Goal: Transaction & Acquisition: Purchase product/service

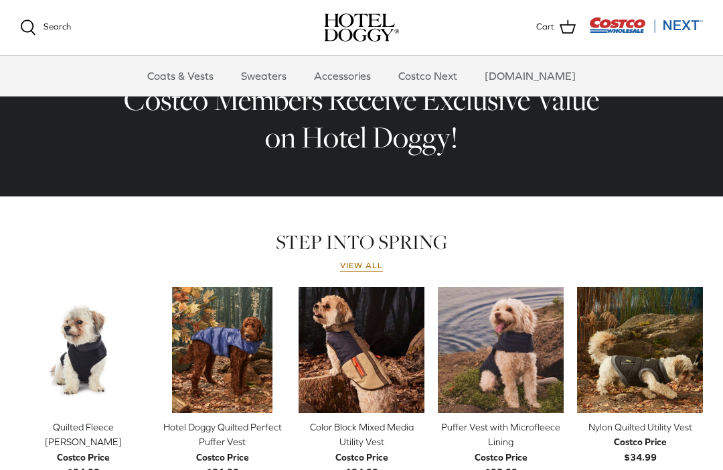
scroll to position [451, 0]
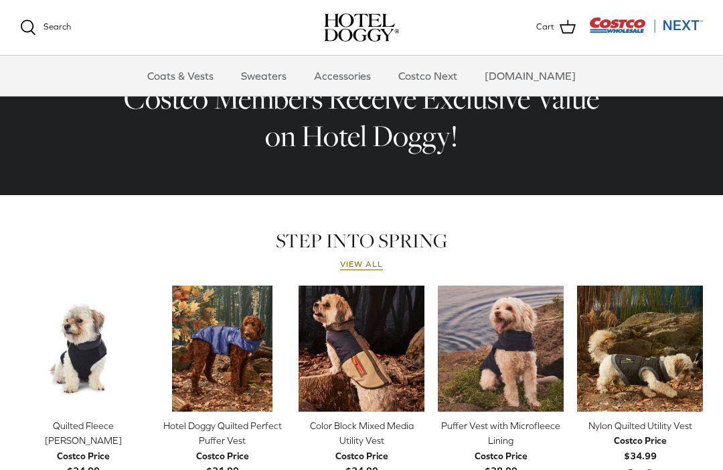
click at [372, 351] on img "Color Block Mixed Media Utility Vest" at bounding box center [362, 348] width 126 height 126
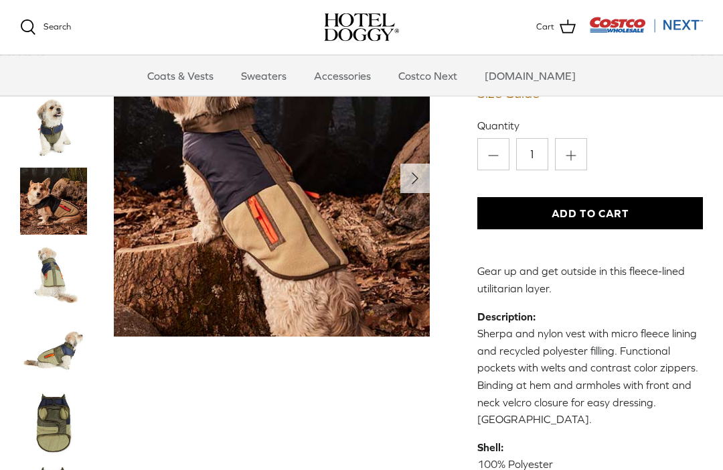
scroll to position [200, 0]
click at [50, 421] on img "Thumbnail Link" at bounding box center [53, 421] width 67 height 67
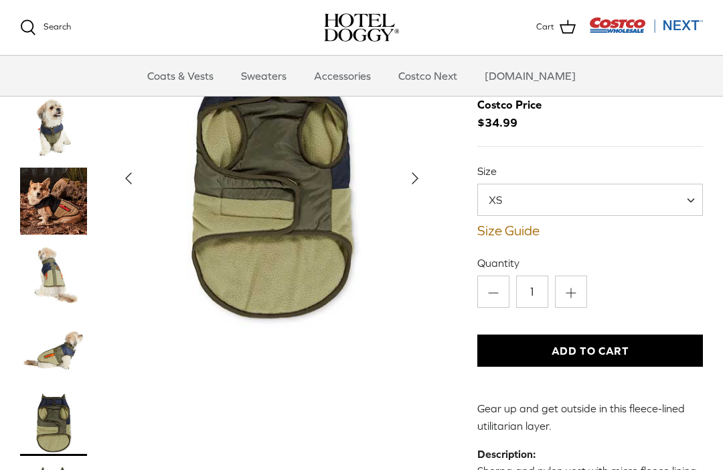
scroll to position [67, 0]
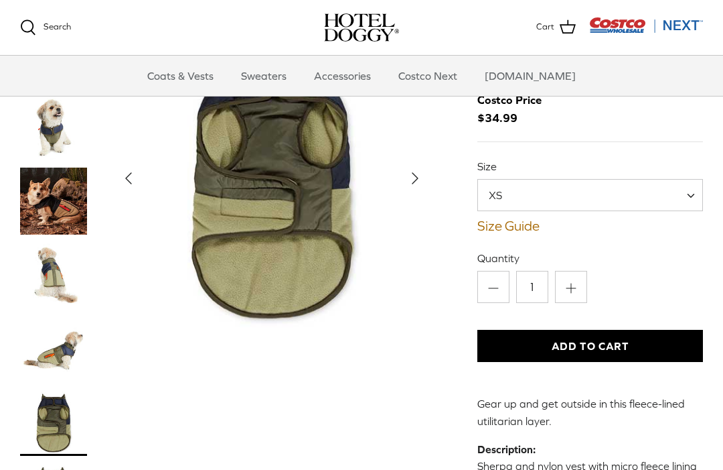
click at [701, 187] on span at bounding box center [695, 195] width 13 height 32
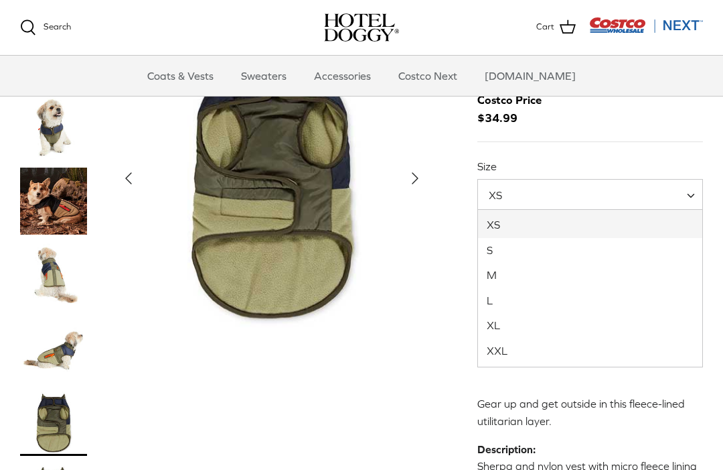
select select "M"
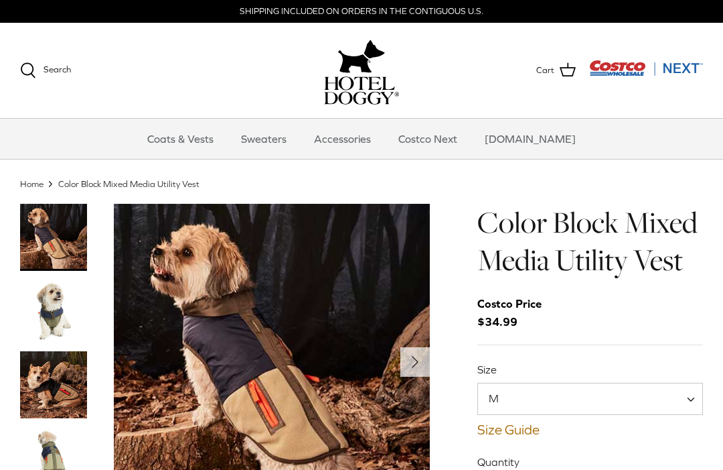
click at [61, 326] on img "Thumbnail Link" at bounding box center [53, 310] width 67 height 67
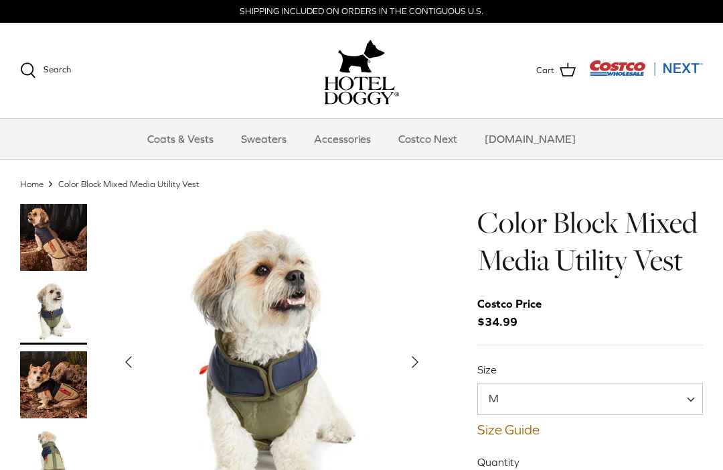
click at [289, 137] on link "Sweaters" at bounding box center [264, 139] width 70 height 40
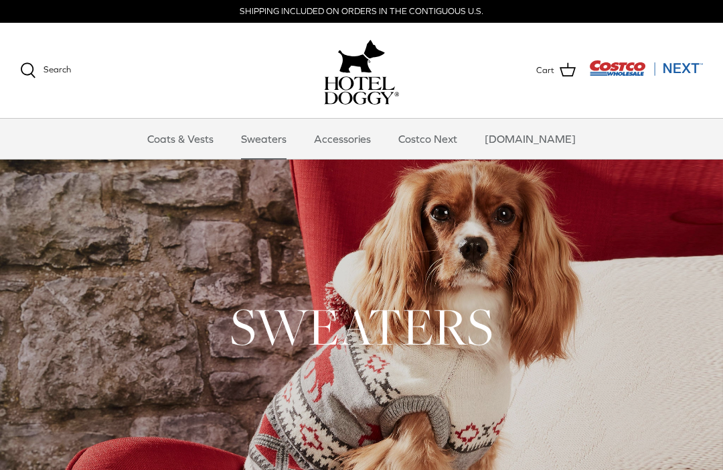
click at [213, 129] on link "Coats & Vests" at bounding box center [180, 139] width 90 height 40
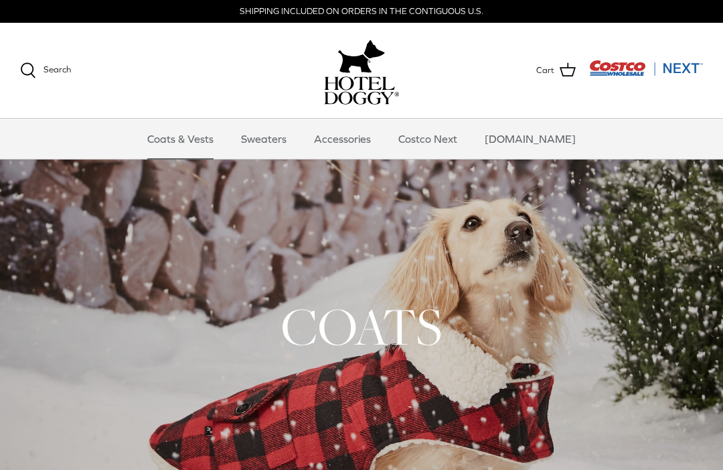
click at [372, 135] on link "Accessories" at bounding box center [342, 139] width 81 height 40
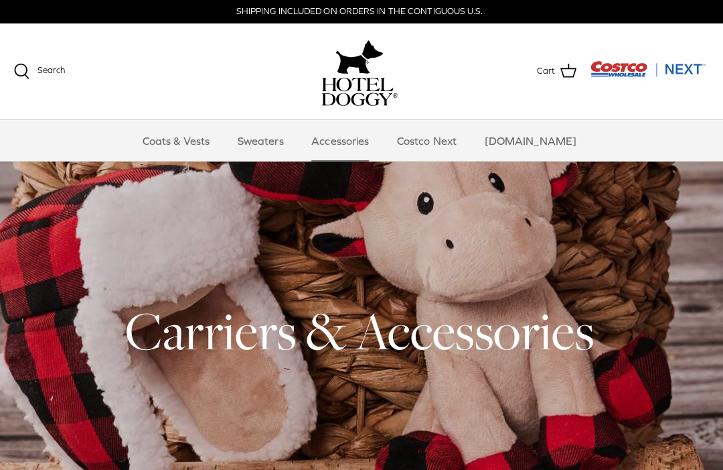
click at [440, 133] on link "Costco Next" at bounding box center [427, 139] width 83 height 40
